Goal: Information Seeking & Learning: Check status

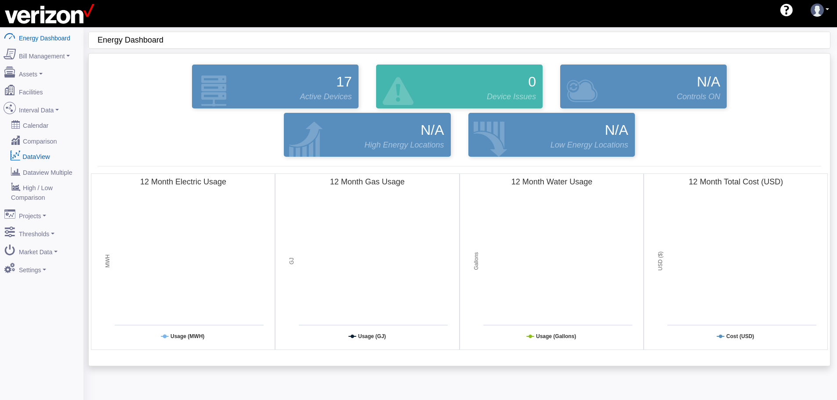
click at [45, 150] on link "DataView" at bounding box center [41, 157] width 85 height 16
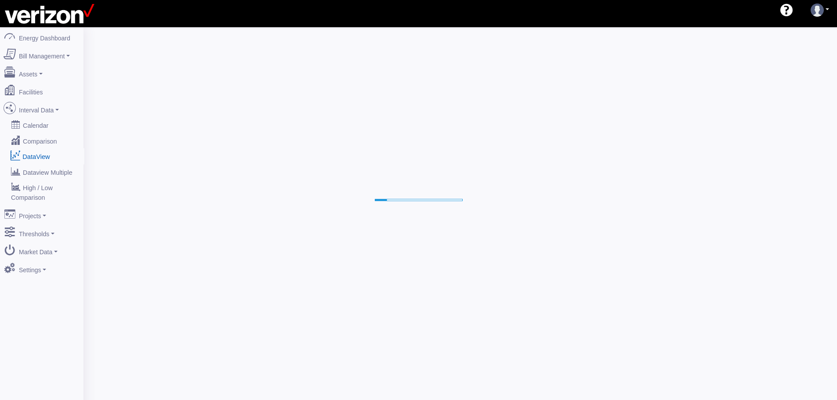
select select "25"
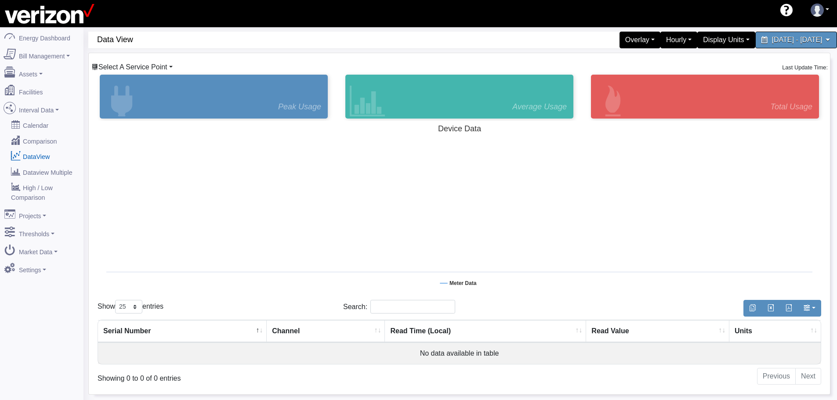
click at [170, 65] on link "Select A Service Point" at bounding box center [131, 66] width 81 height 7
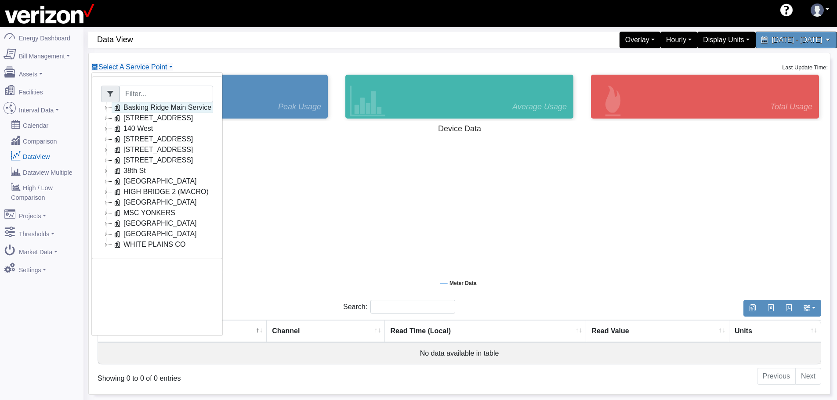
click at [168, 108] on link "Basking Ridge Main Service" at bounding box center [163, 107] width 102 height 11
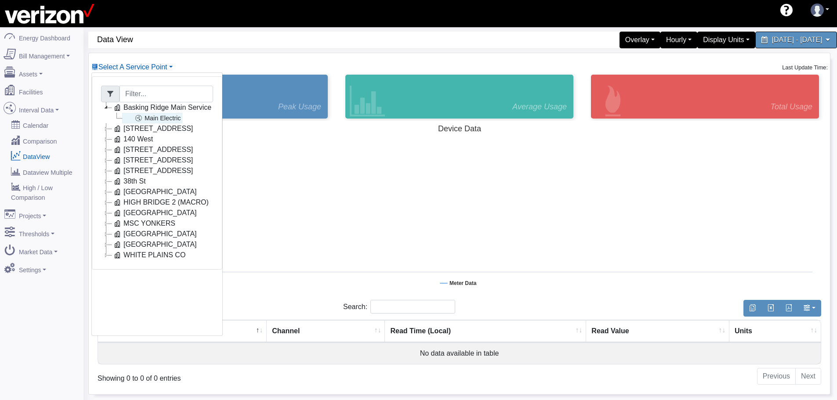
click at [161, 119] on link "Main Electric" at bounding box center [152, 118] width 60 height 11
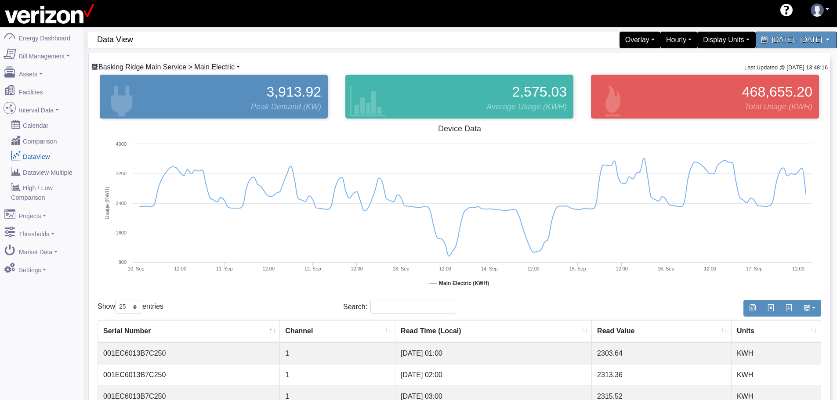
click at [209, 66] on span "Basking Ridge Main Service > Main Electric" at bounding box center [166, 66] width 136 height 7
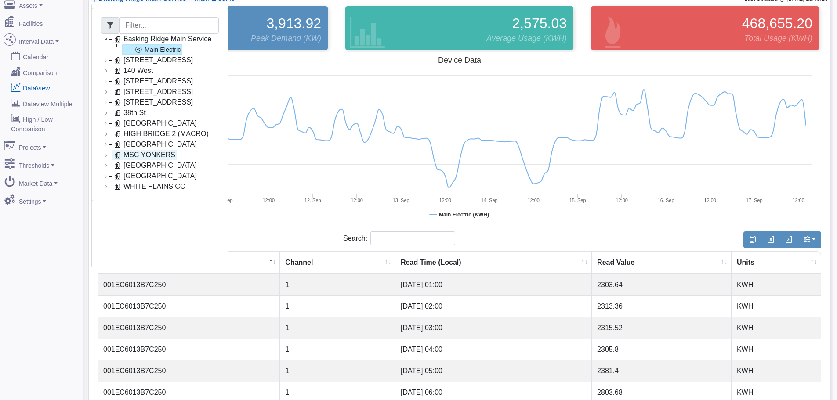
scroll to position [88, 0]
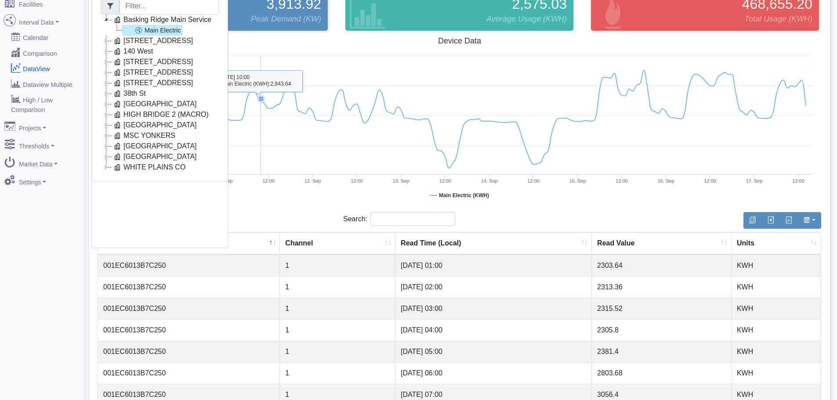
click at [263, 92] on rect at bounding box center [460, 121] width 724 height 176
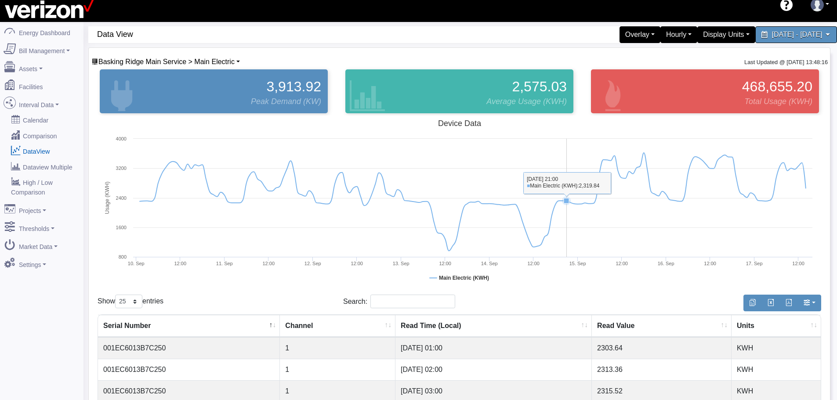
scroll to position [0, 0]
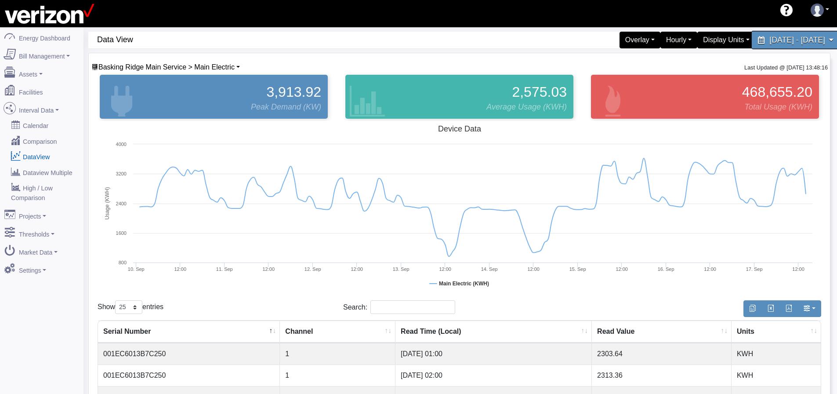
click at [769, 41] on span "September 10, 2025 - September 17, 2025" at bounding box center [796, 40] width 55 height 8
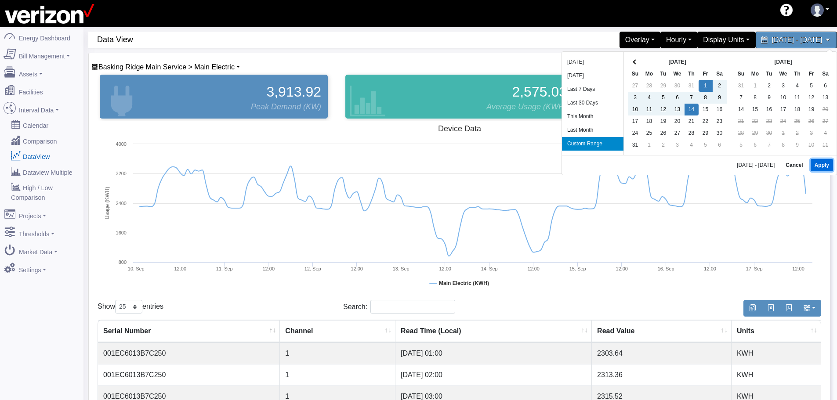
click at [820, 166] on button "Apply" at bounding box center [822, 165] width 22 height 12
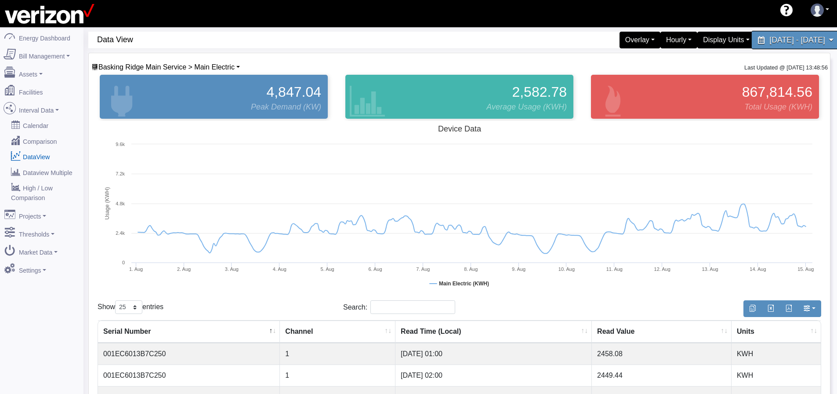
click at [769, 40] on span "August 1, 2025 - August 14, 2025" at bounding box center [796, 40] width 55 height 8
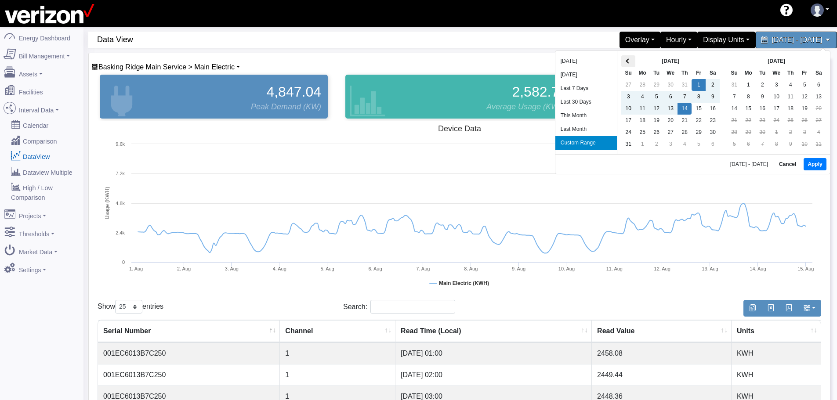
click at [628, 63] on th at bounding box center [628, 61] width 14 height 12
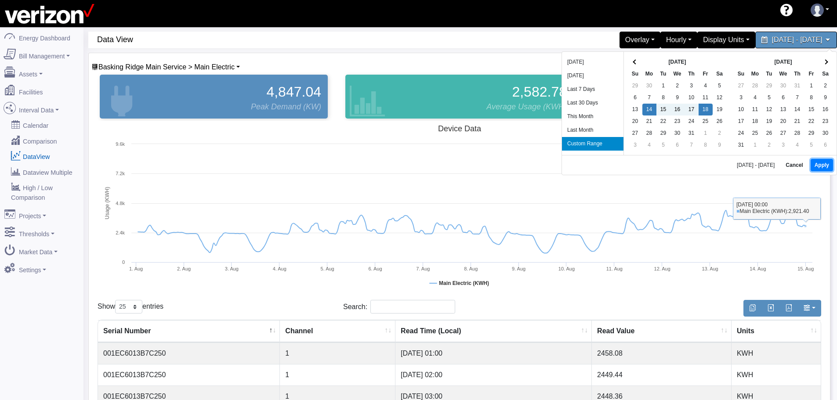
click at [825, 168] on button "Apply" at bounding box center [822, 165] width 22 height 12
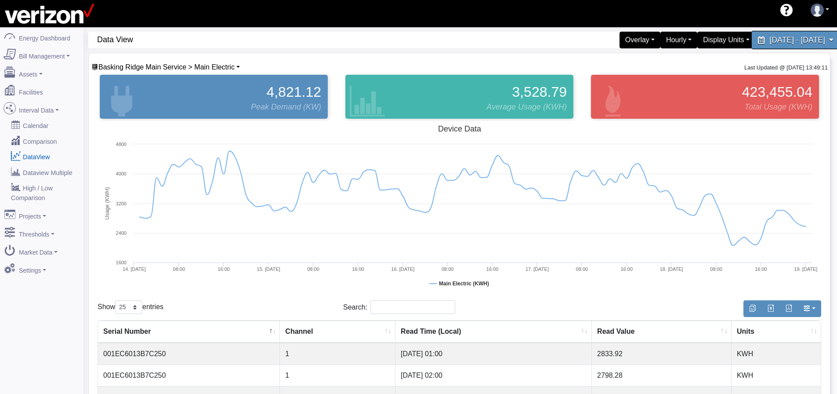
click at [769, 41] on span "July 14, 2025 - July 18, 2025" at bounding box center [796, 40] width 55 height 8
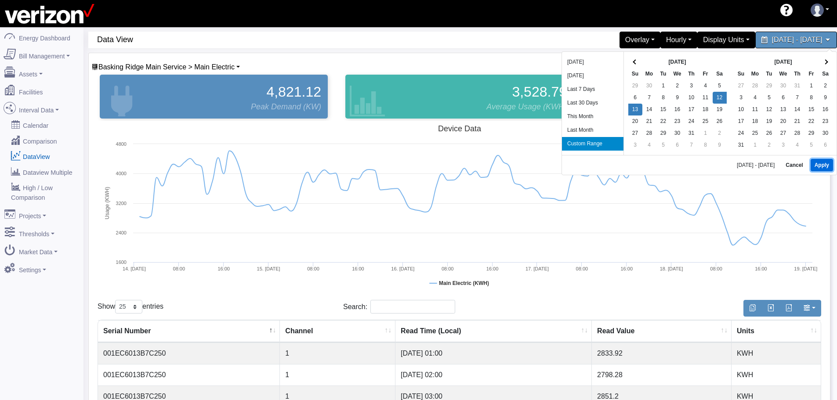
click at [822, 166] on button "Apply" at bounding box center [822, 165] width 22 height 12
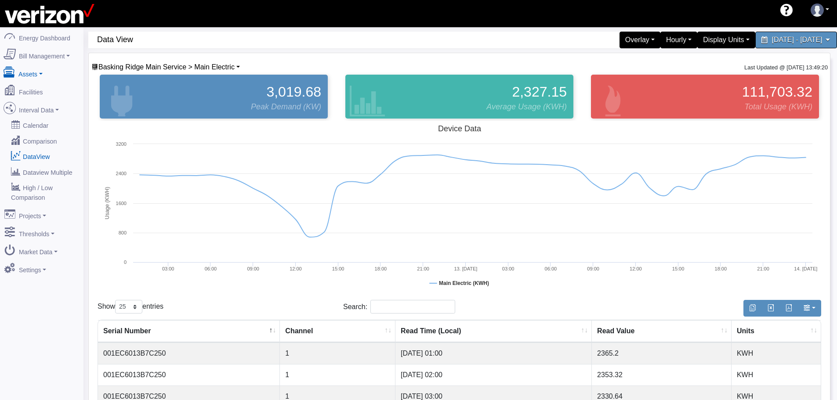
click at [40, 70] on link "Assets" at bounding box center [41, 72] width 85 height 18
click at [204, 65] on span "Basking Ridge Main Service > Main Electric" at bounding box center [166, 66] width 136 height 7
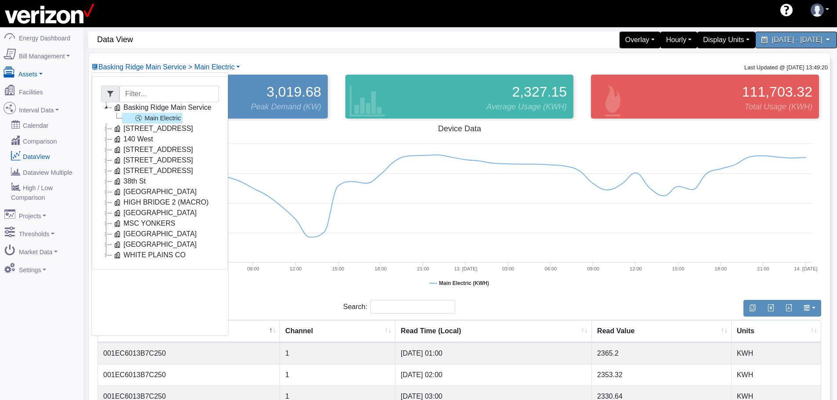
click at [42, 72] on link "Assets" at bounding box center [41, 72] width 85 height 18
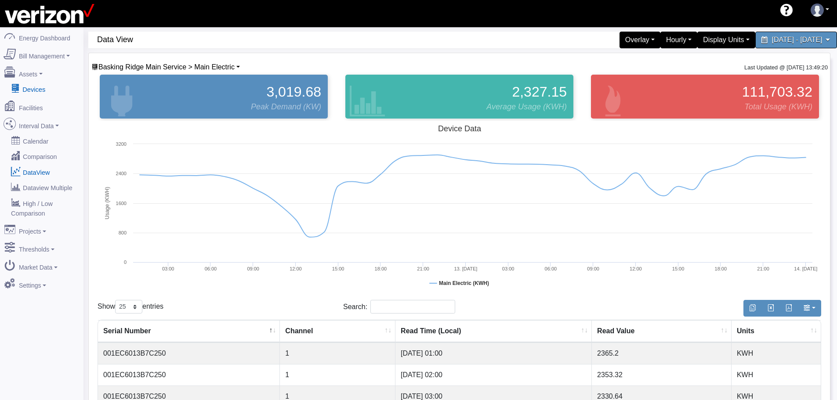
click at [32, 86] on link "Devices" at bounding box center [41, 89] width 85 height 16
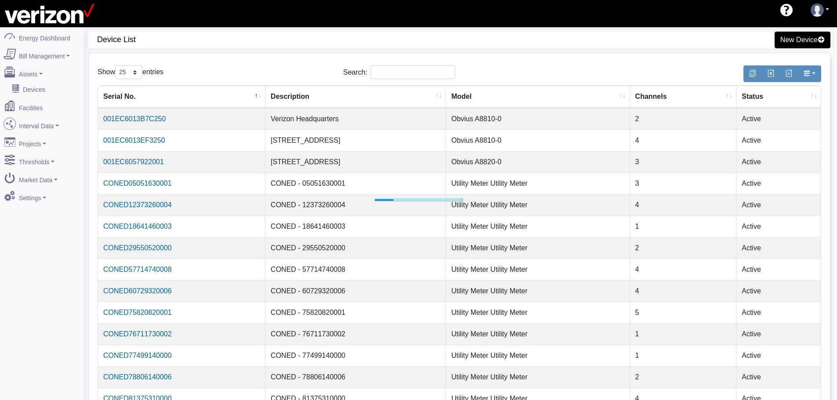
select select "25"
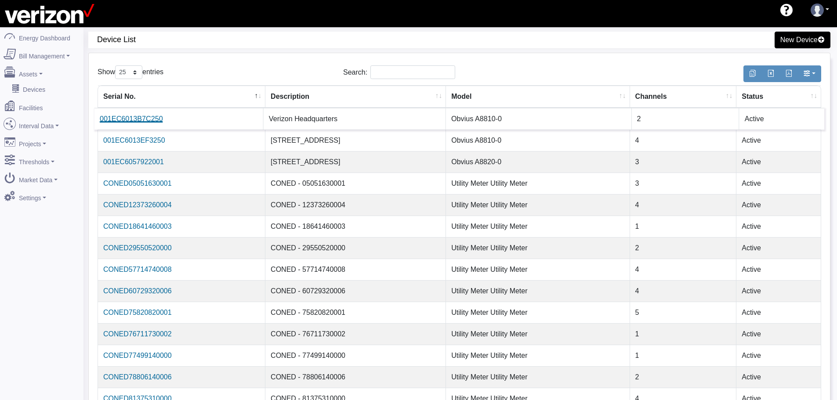
click at [145, 121] on link "001EC6013B7C250" at bounding box center [131, 118] width 63 height 7
